Goal: Information Seeking & Learning: Learn about a topic

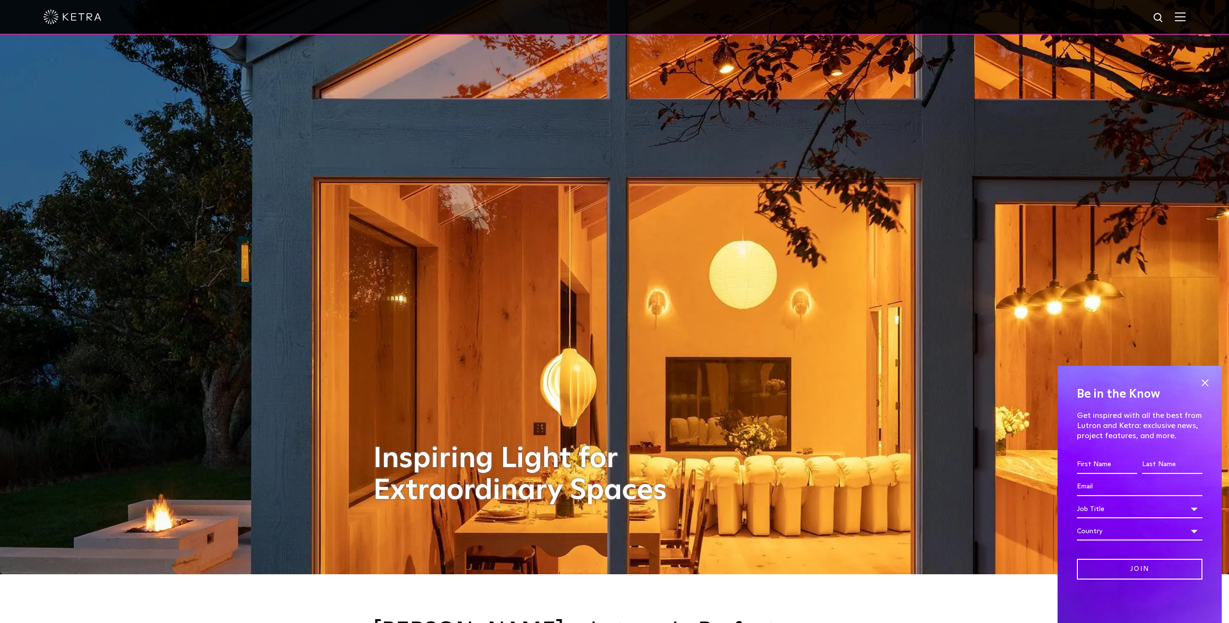
scroll to position [48, 0]
click at [1205, 382] on span at bounding box center [1205, 383] width 14 height 14
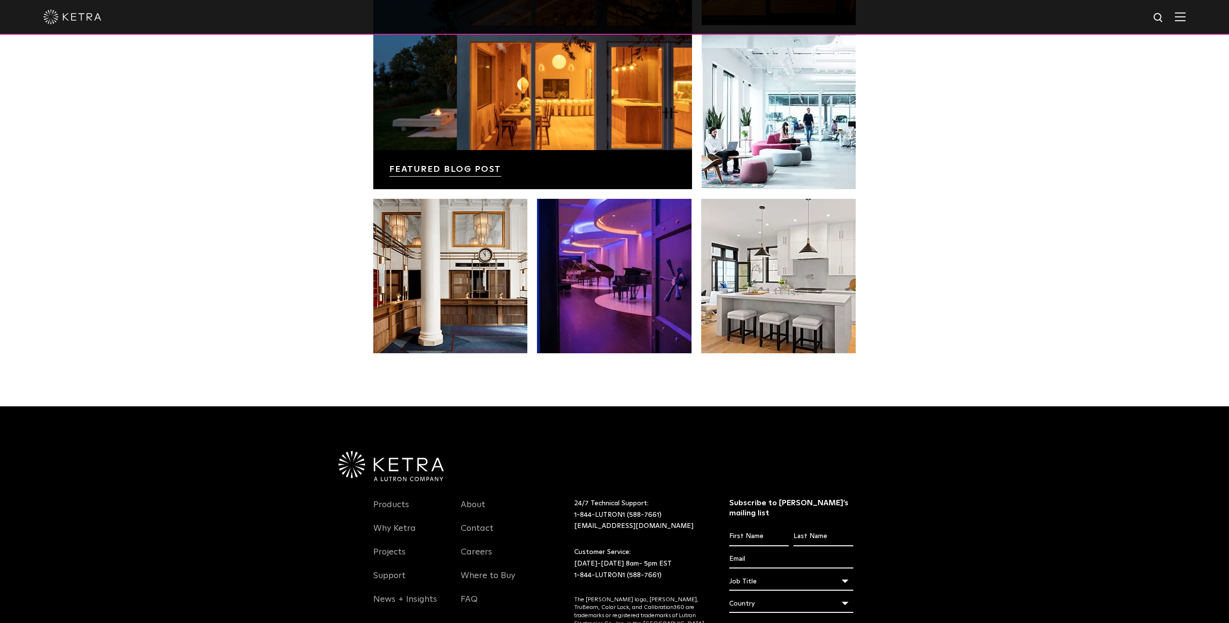
scroll to position [1966, 0]
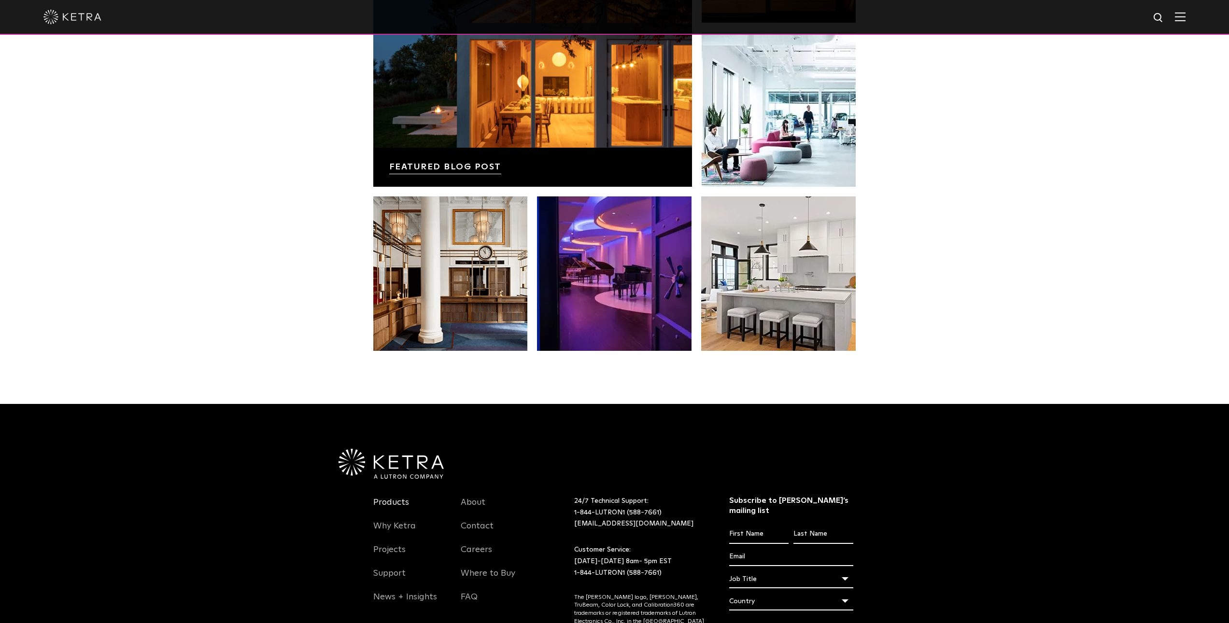
click at [396, 497] on link "Products" at bounding box center [391, 508] width 36 height 22
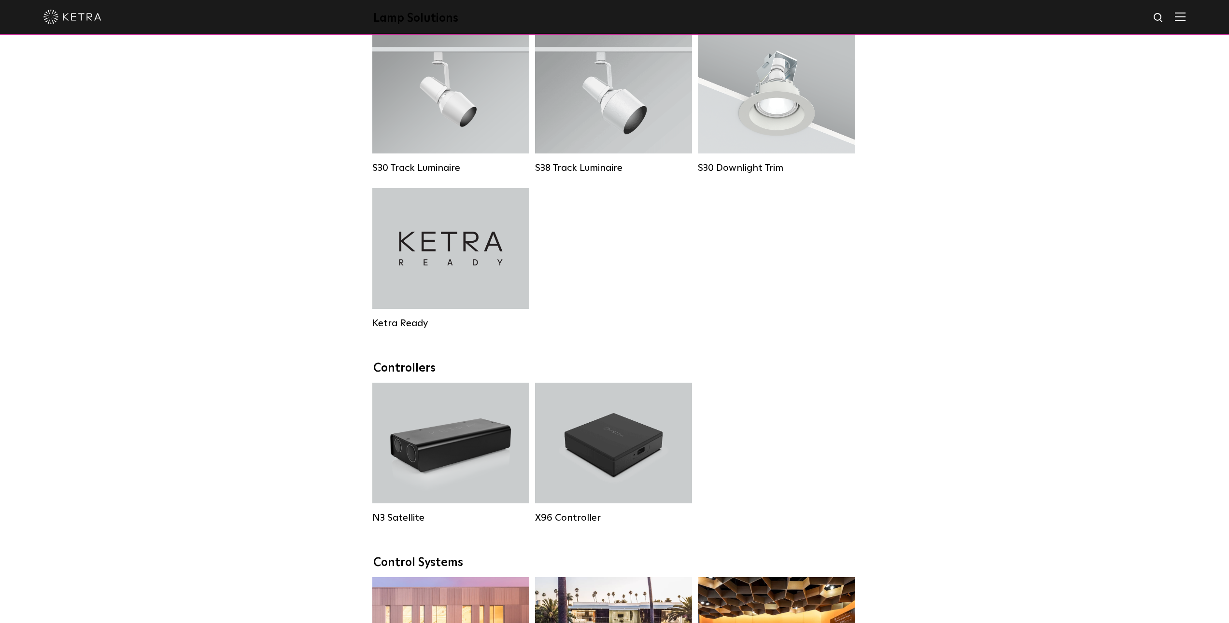
scroll to position [832, 0]
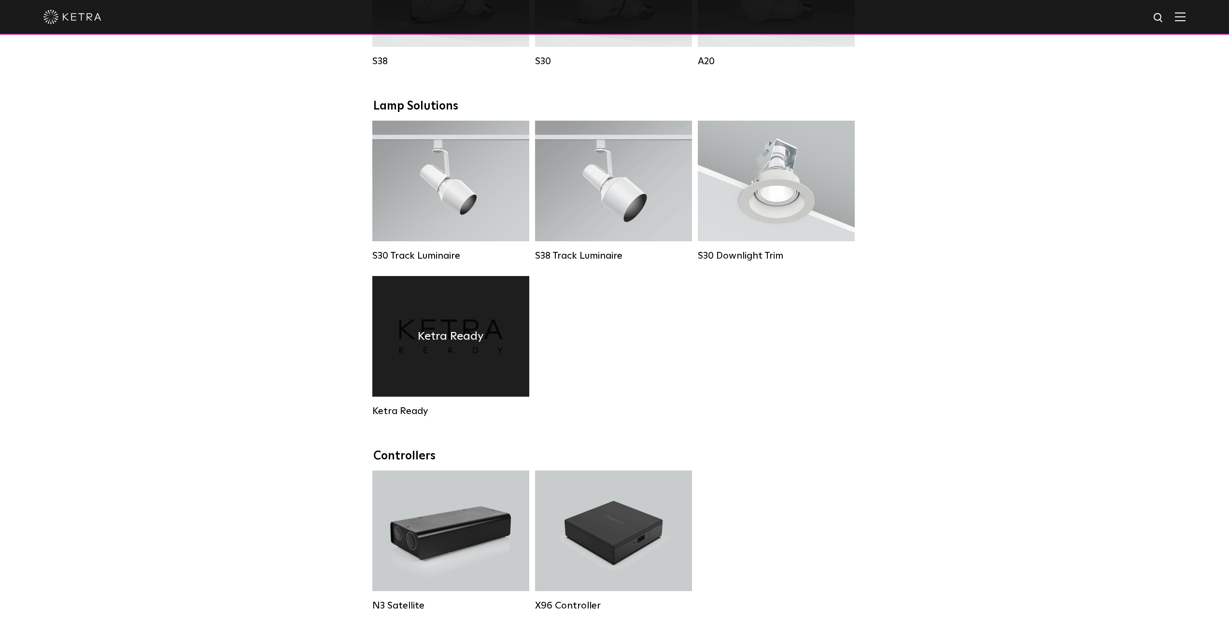
click at [446, 339] on h4 "Ketra Ready" at bounding box center [451, 336] width 66 height 18
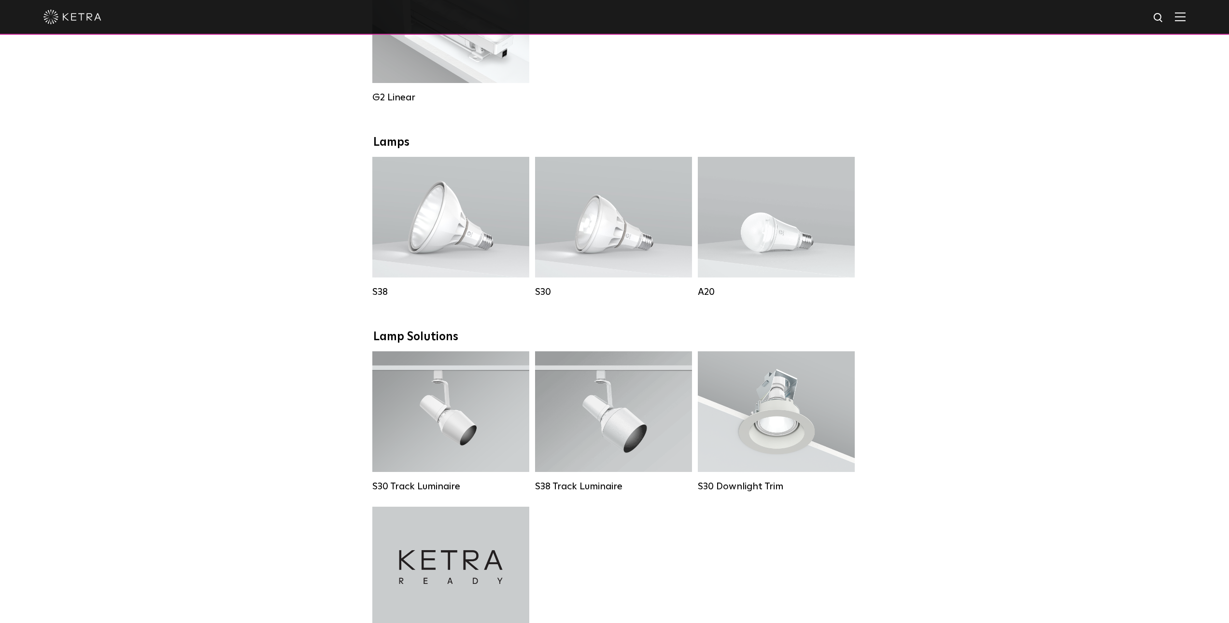
scroll to position [604, 0]
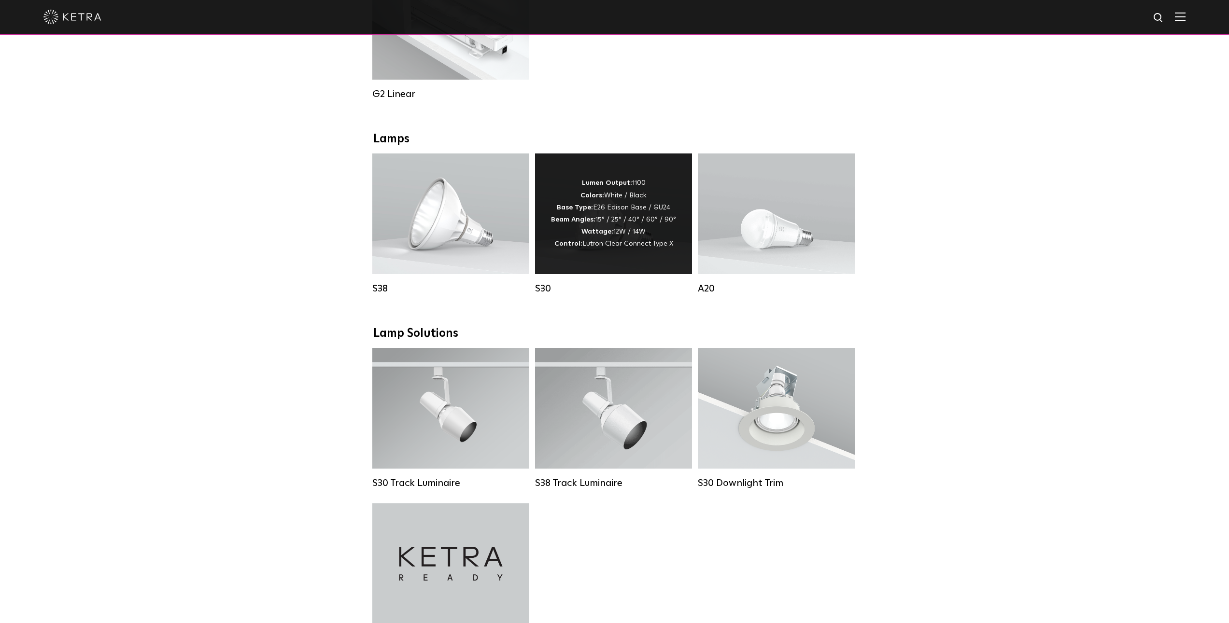
click at [597, 224] on div "Lumen Output: 1100 Colors: White / Black Base Type: E26 Edison Base / GU24 Beam…" at bounding box center [613, 213] width 125 height 73
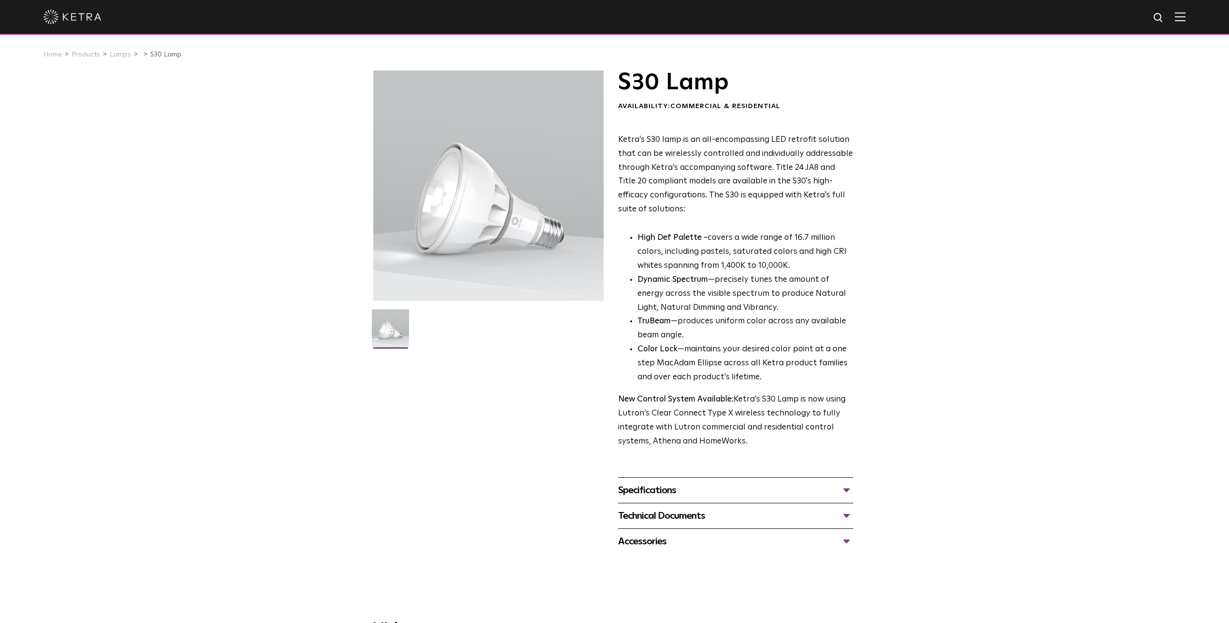
click at [698, 485] on div "Specifications" at bounding box center [735, 490] width 235 height 15
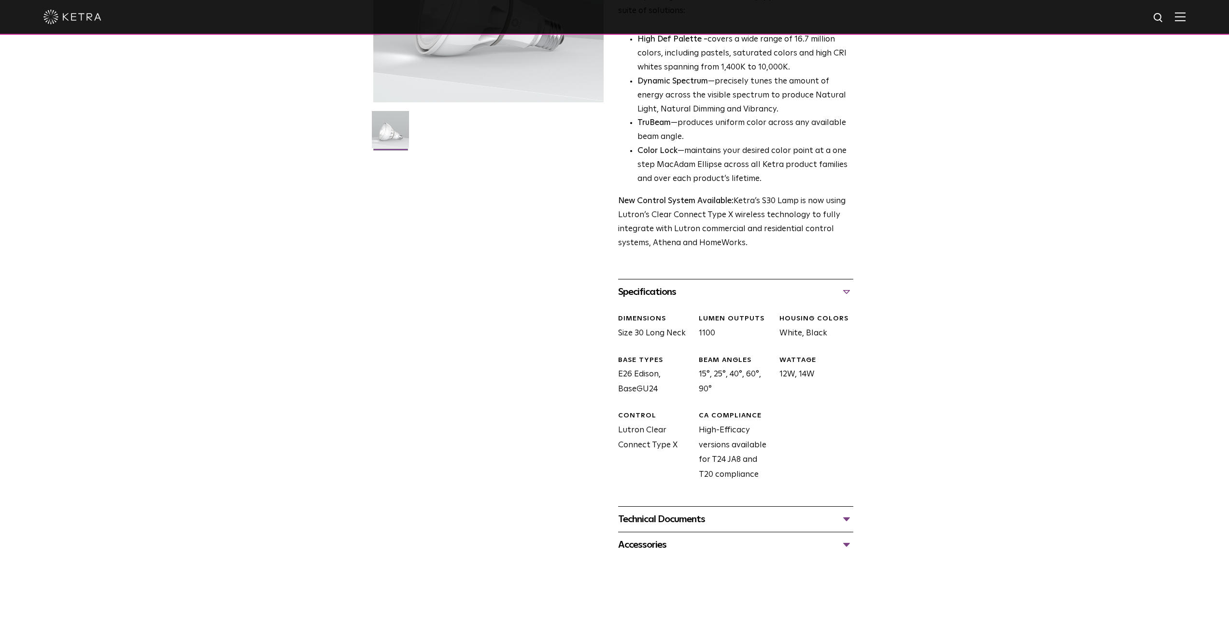
scroll to position [163, 0]
